Goal: Task Accomplishment & Management: Complete application form

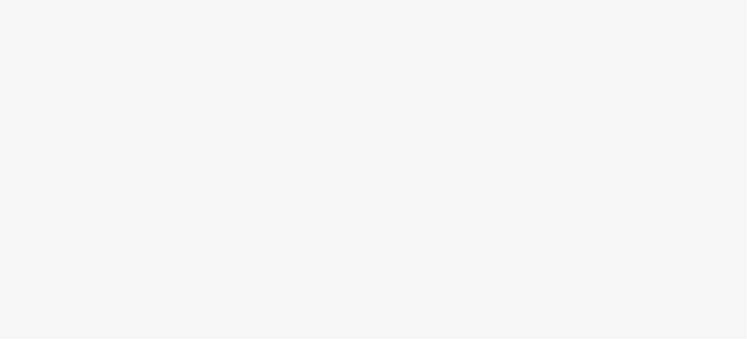
click at [495, 297] on body at bounding box center [373, 169] width 747 height 339
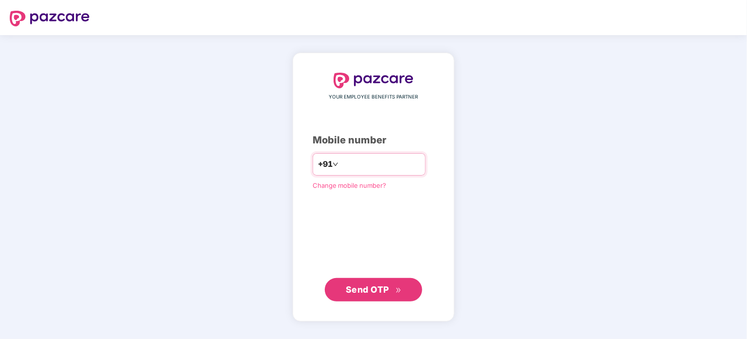
type input "**********"
click at [374, 296] on button "Send OTP" at bounding box center [373, 289] width 97 height 23
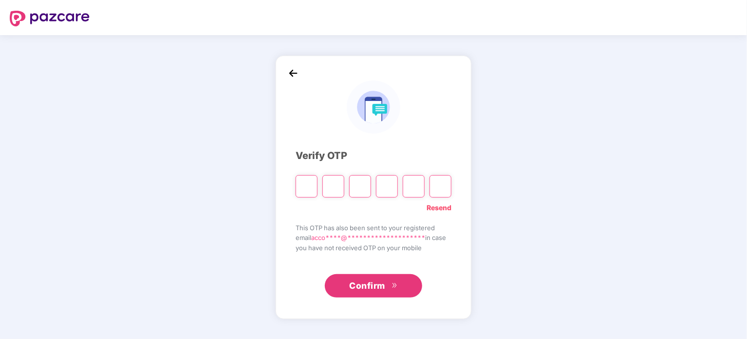
type input "*"
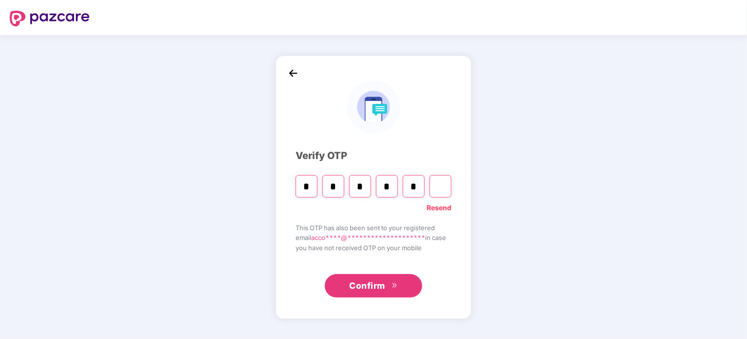
type input "*"
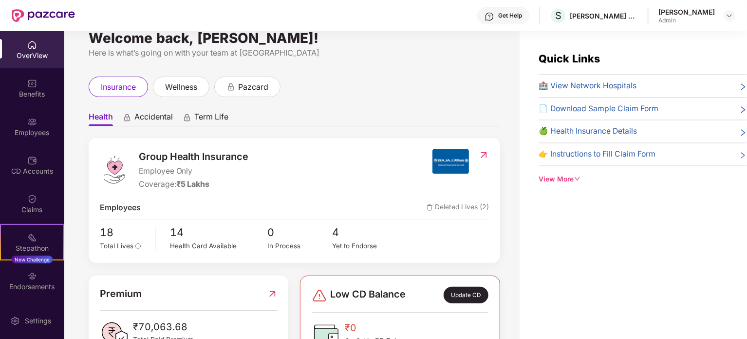
scroll to position [11, 0]
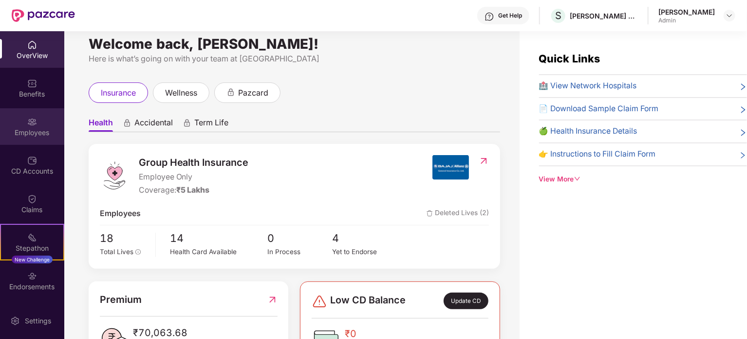
click at [28, 136] on div "Employees" at bounding box center [32, 133] width 64 height 10
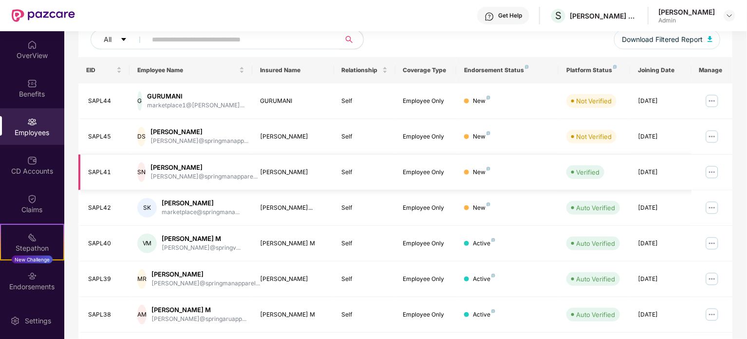
scroll to position [0, 0]
